Goal: Task Accomplishment & Management: Use online tool/utility

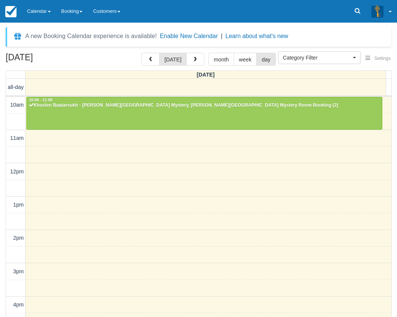
select select
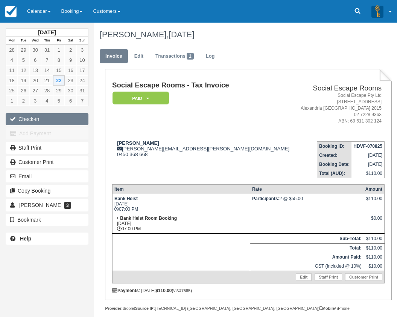
click at [46, 120] on button "Check-in" at bounding box center [47, 119] width 83 height 12
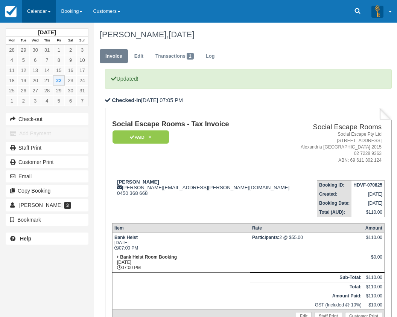
click at [47, 9] on link "Calendar" at bounding box center [39, 11] width 34 height 23
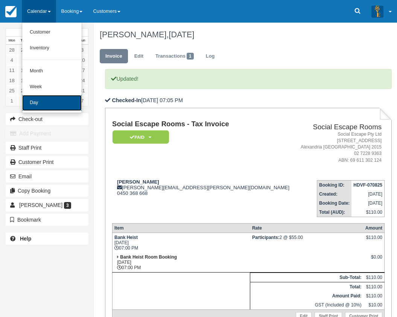
click at [54, 101] on link "Day" at bounding box center [51, 103] width 59 height 16
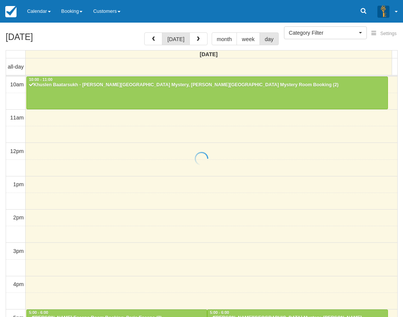
select select
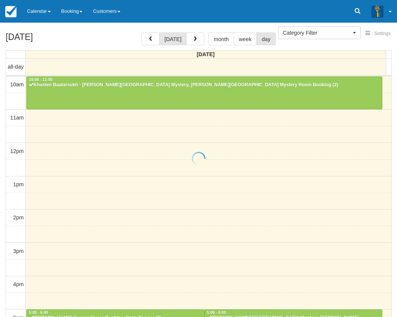
scroll to position [174, 0]
